Goal: Use online tool/utility: Utilize a website feature to perform a specific function

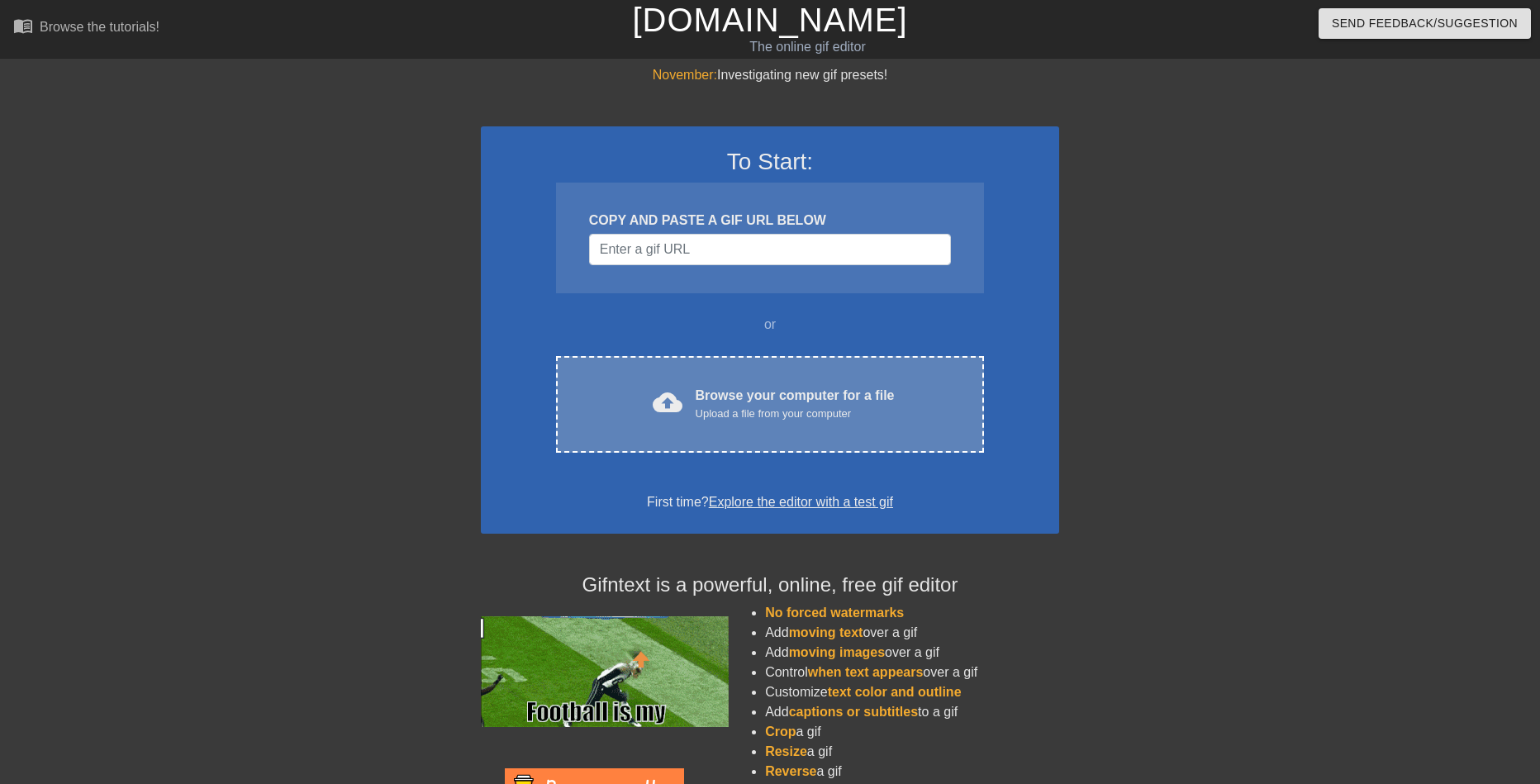
click at [655, 407] on span "cloud_upload" at bounding box center [668, 402] width 30 height 30
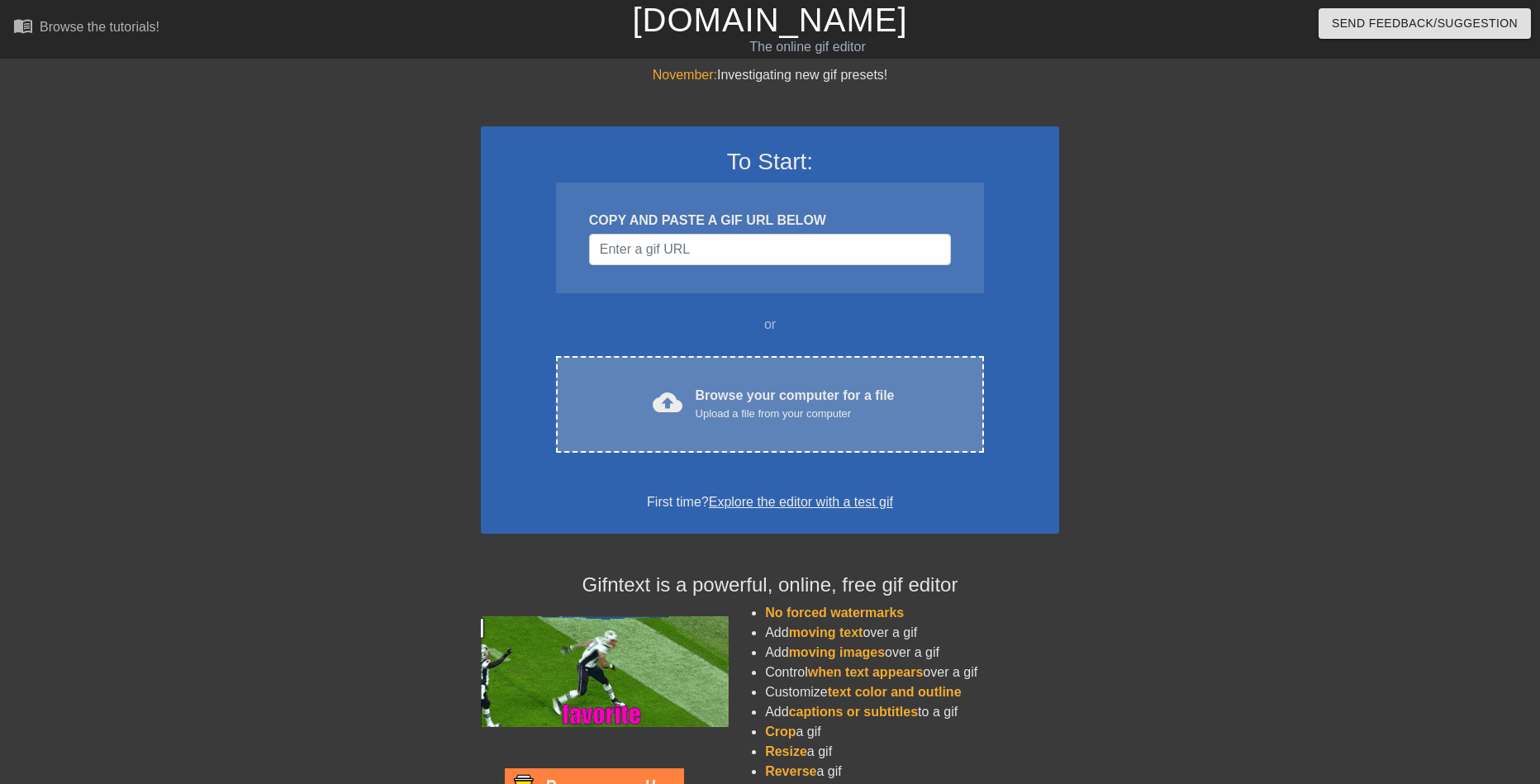
click at [705, 380] on div "cloud_upload Browse your computer for a file Upload a file from your computer C…" at bounding box center [770, 404] width 428 height 96
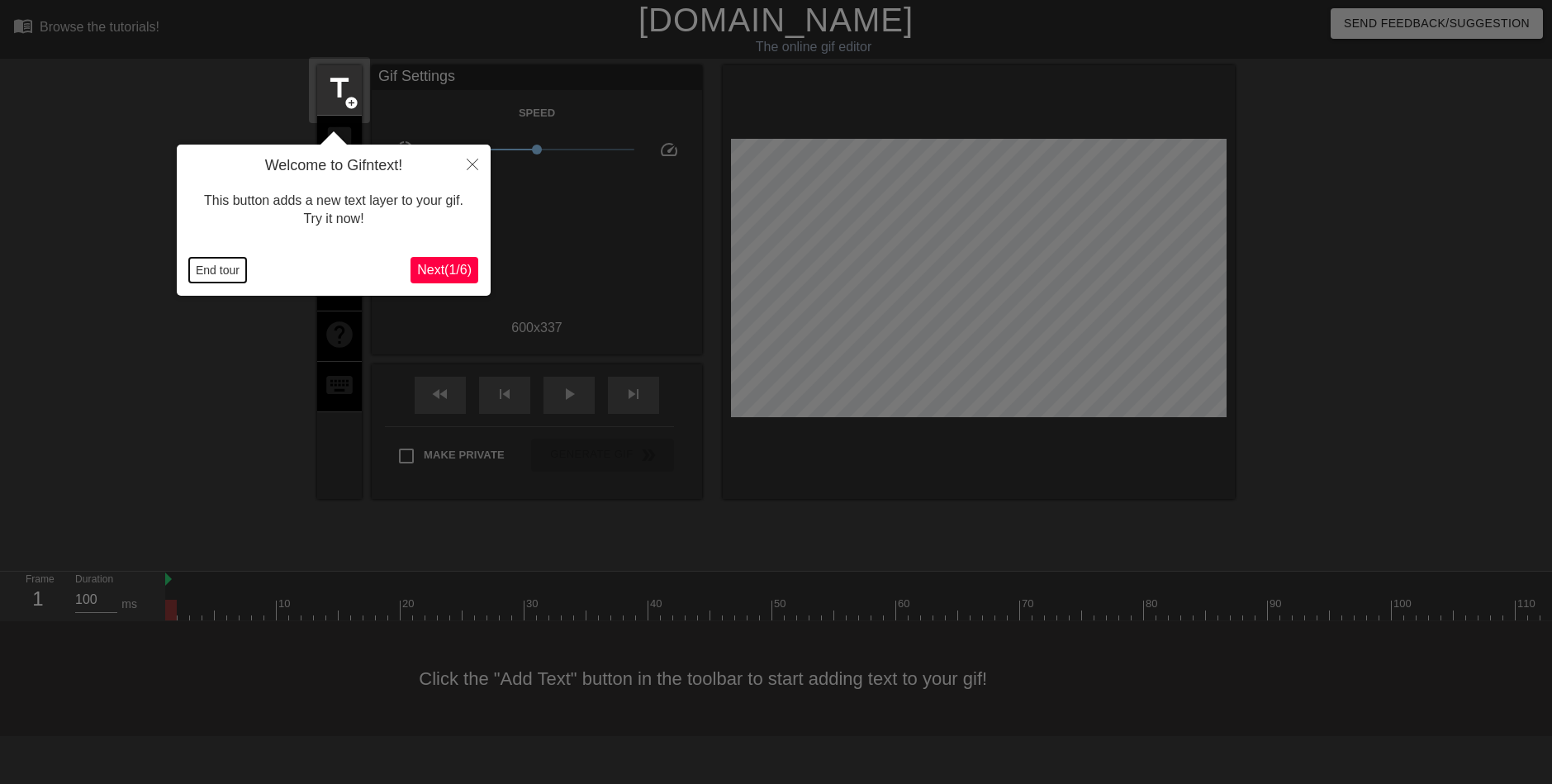
click at [230, 265] on button "End tour" at bounding box center [217, 270] width 57 height 25
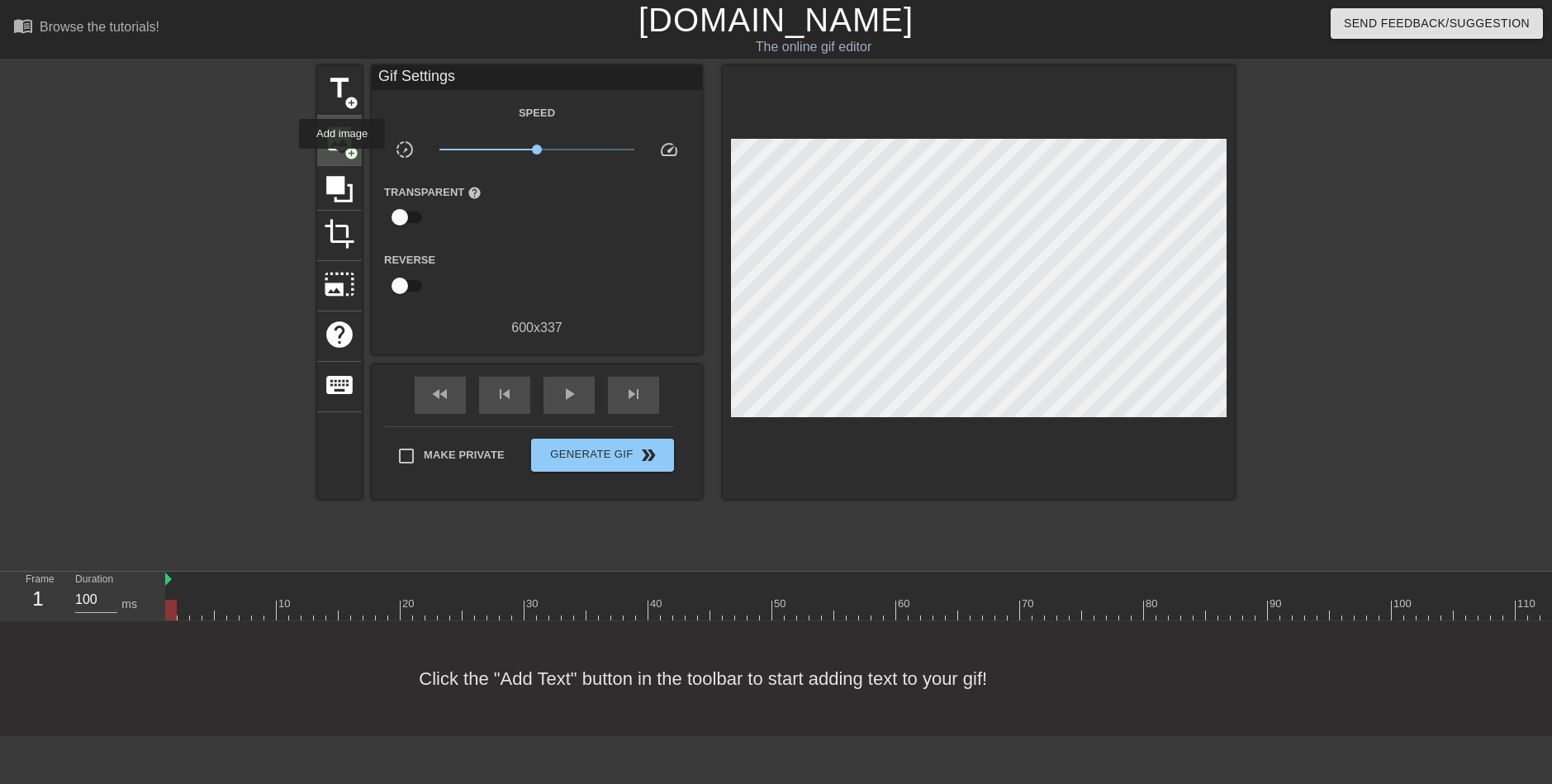
click at [342, 160] on div "image add_circle" at bounding box center [340, 141] width 44 height 50
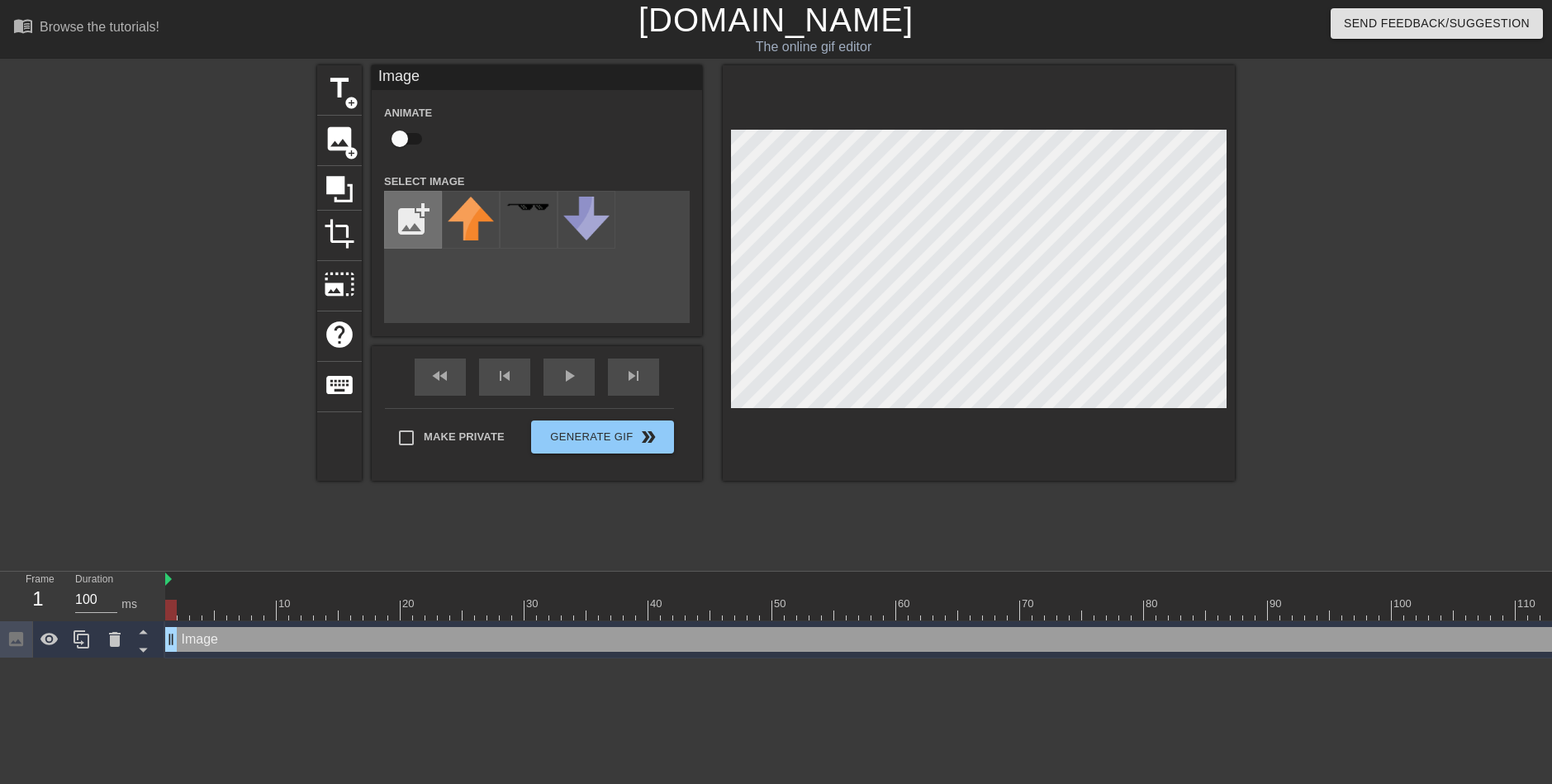
click at [429, 207] on input "file" at bounding box center [413, 220] width 56 height 56
type input "C:\fakepath\images.png"
click at [124, 630] on div at bounding box center [115, 639] width 33 height 37
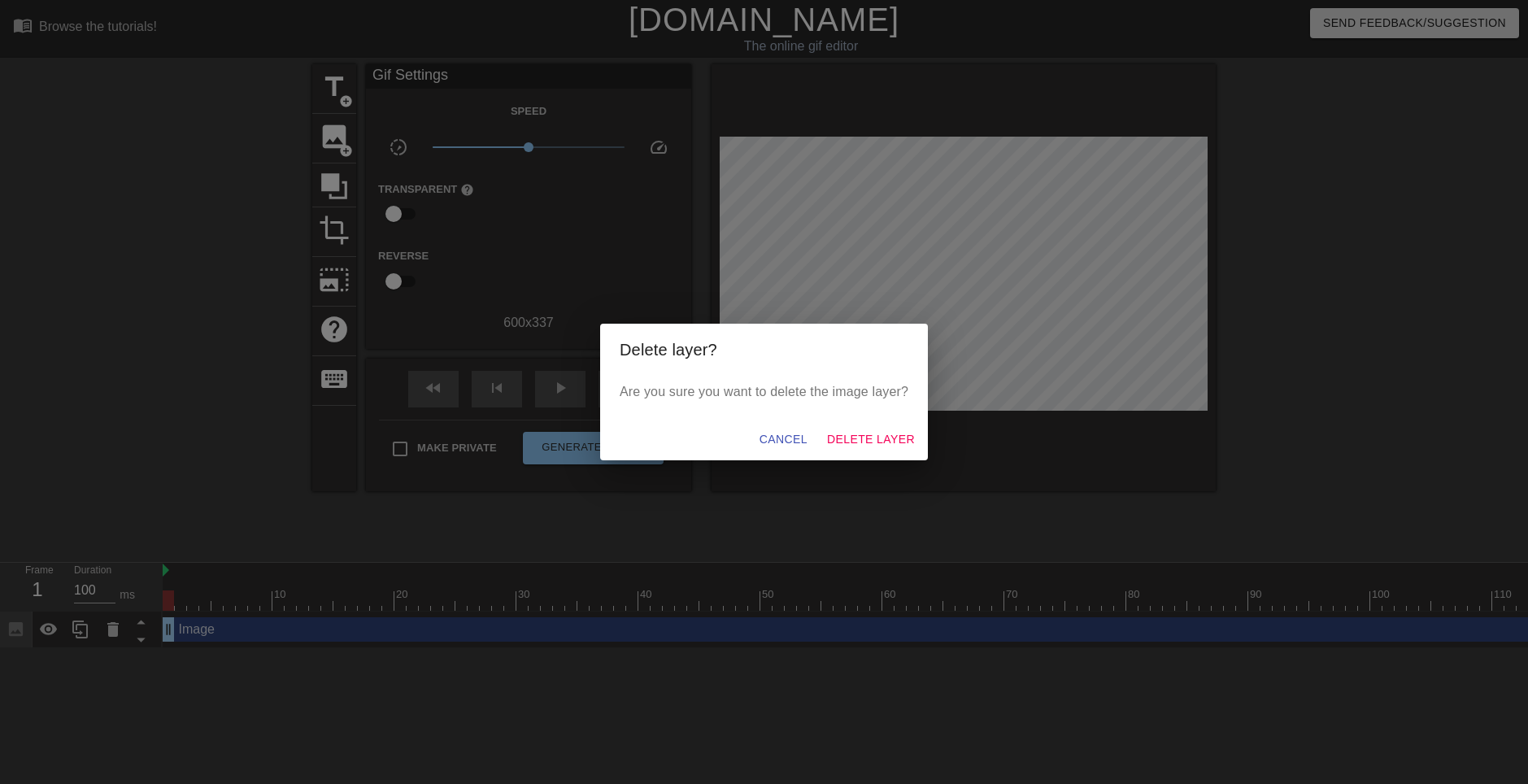
click at [730, 448] on div "Cancel Delete Layer" at bounding box center [764, 439] width 328 height 43
click at [774, 436] on span "Cancel" at bounding box center [783, 439] width 48 height 20
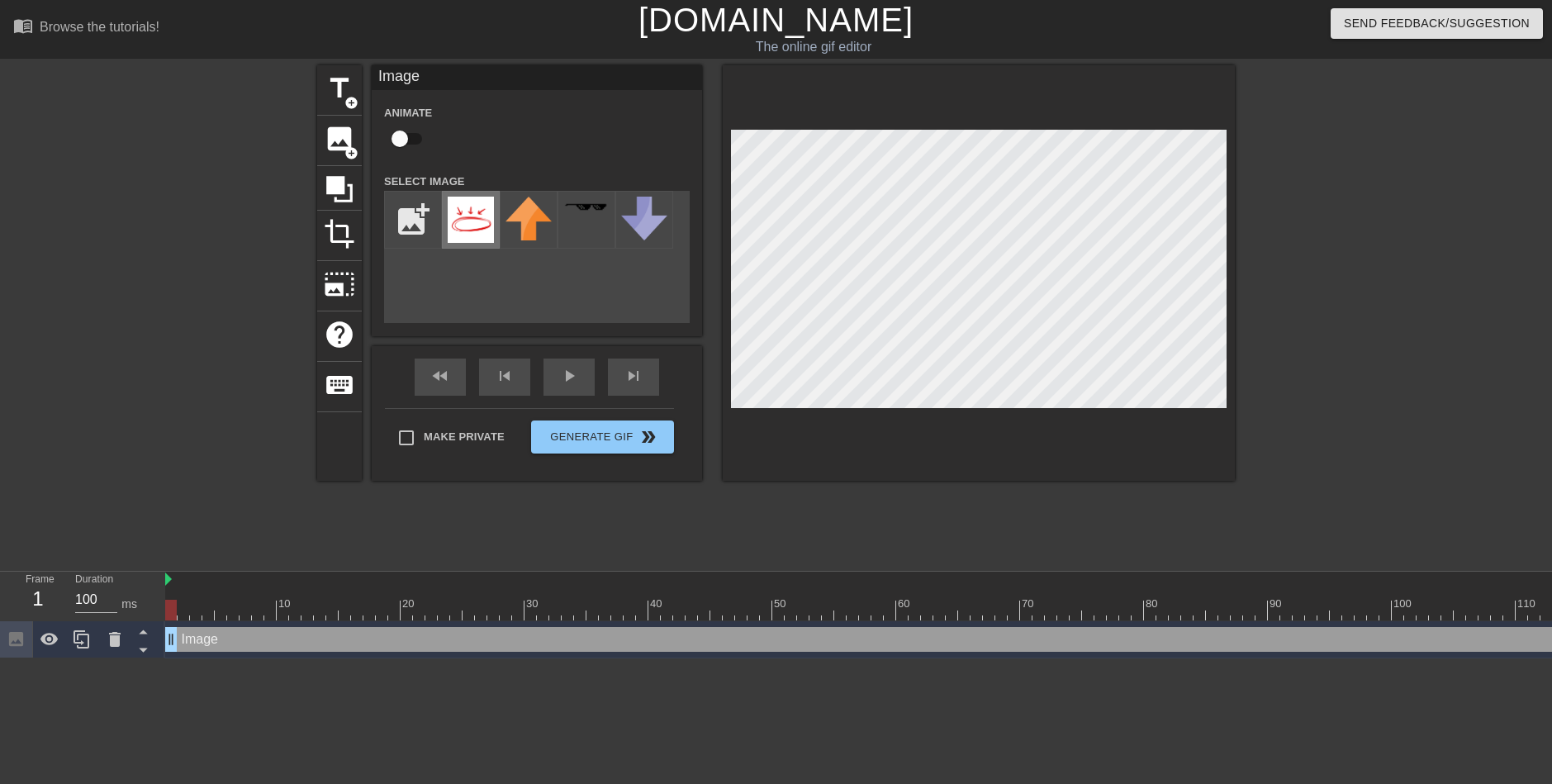
drag, startPoint x: 401, startPoint y: 211, endPoint x: 480, endPoint y: 230, distance: 81.3
click at [474, 257] on div "add_photo_alternate" at bounding box center [536, 257] width 306 height 132
click at [480, 226] on img at bounding box center [471, 220] width 46 height 46
click at [424, 239] on input "file" at bounding box center [413, 220] width 56 height 56
type input "C:\fakepath\images (1).png"
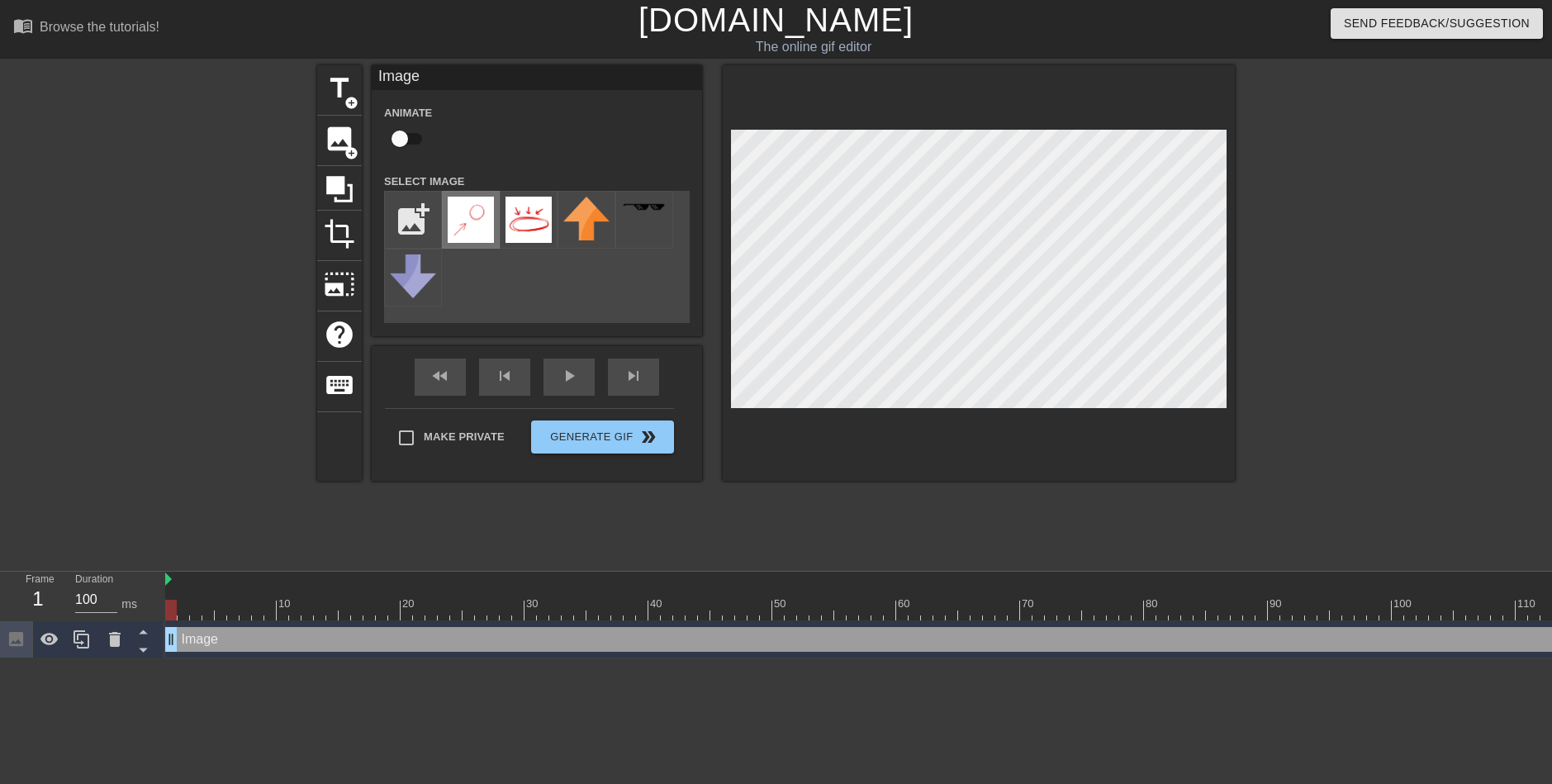
click at [464, 233] on img at bounding box center [471, 220] width 46 height 46
click at [347, 189] on icon at bounding box center [340, 189] width 32 height 32
